Goal: Task Accomplishment & Management: Use online tool/utility

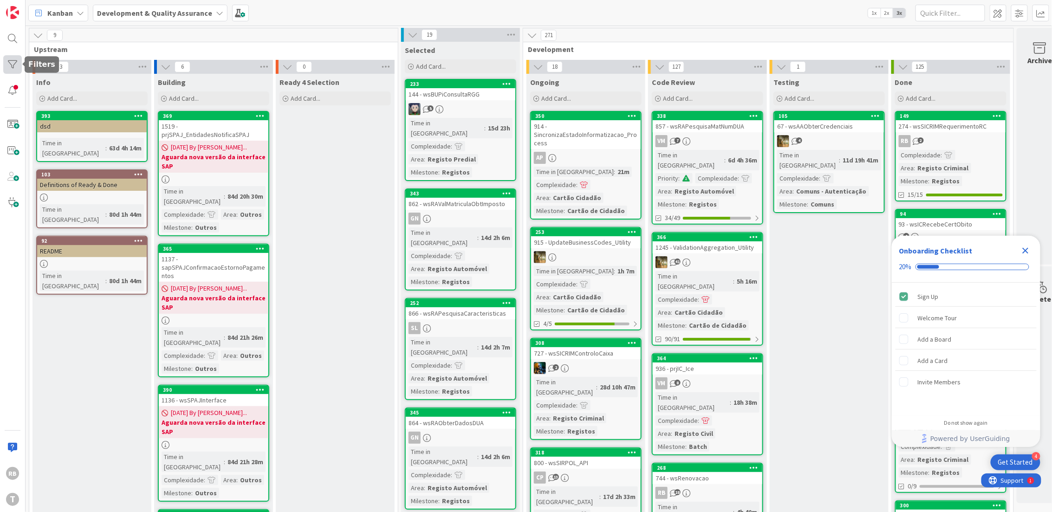
click at [10, 63] on div at bounding box center [12, 64] width 19 height 19
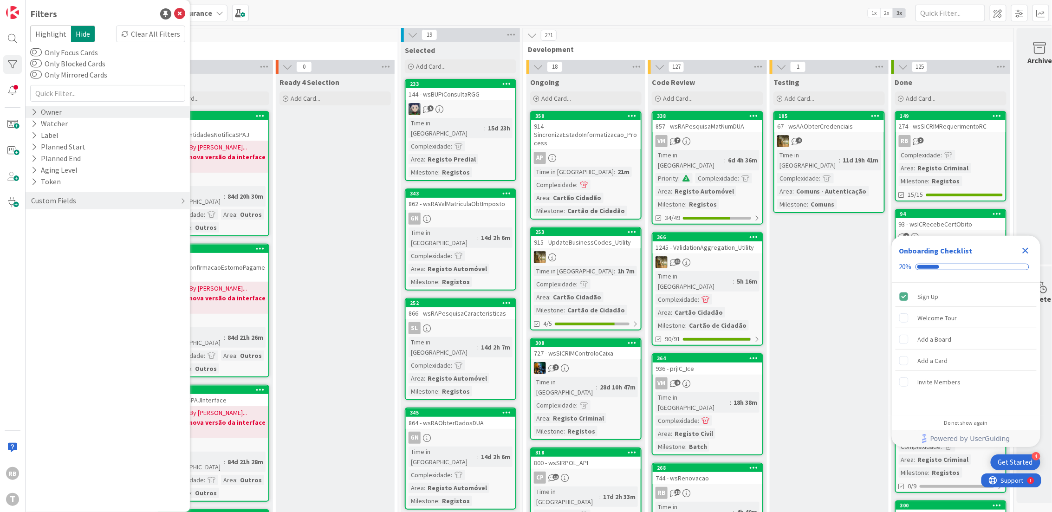
click at [43, 108] on div "Owner" at bounding box center [46, 112] width 33 height 12
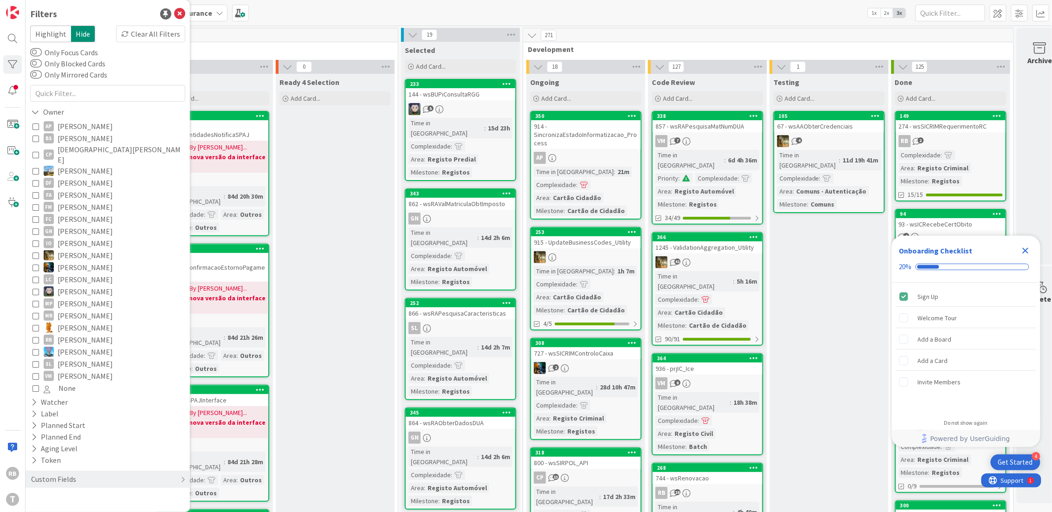
click at [81, 334] on span "Renato Barros" at bounding box center [85, 340] width 55 height 12
